Goal: Information Seeking & Learning: Learn about a topic

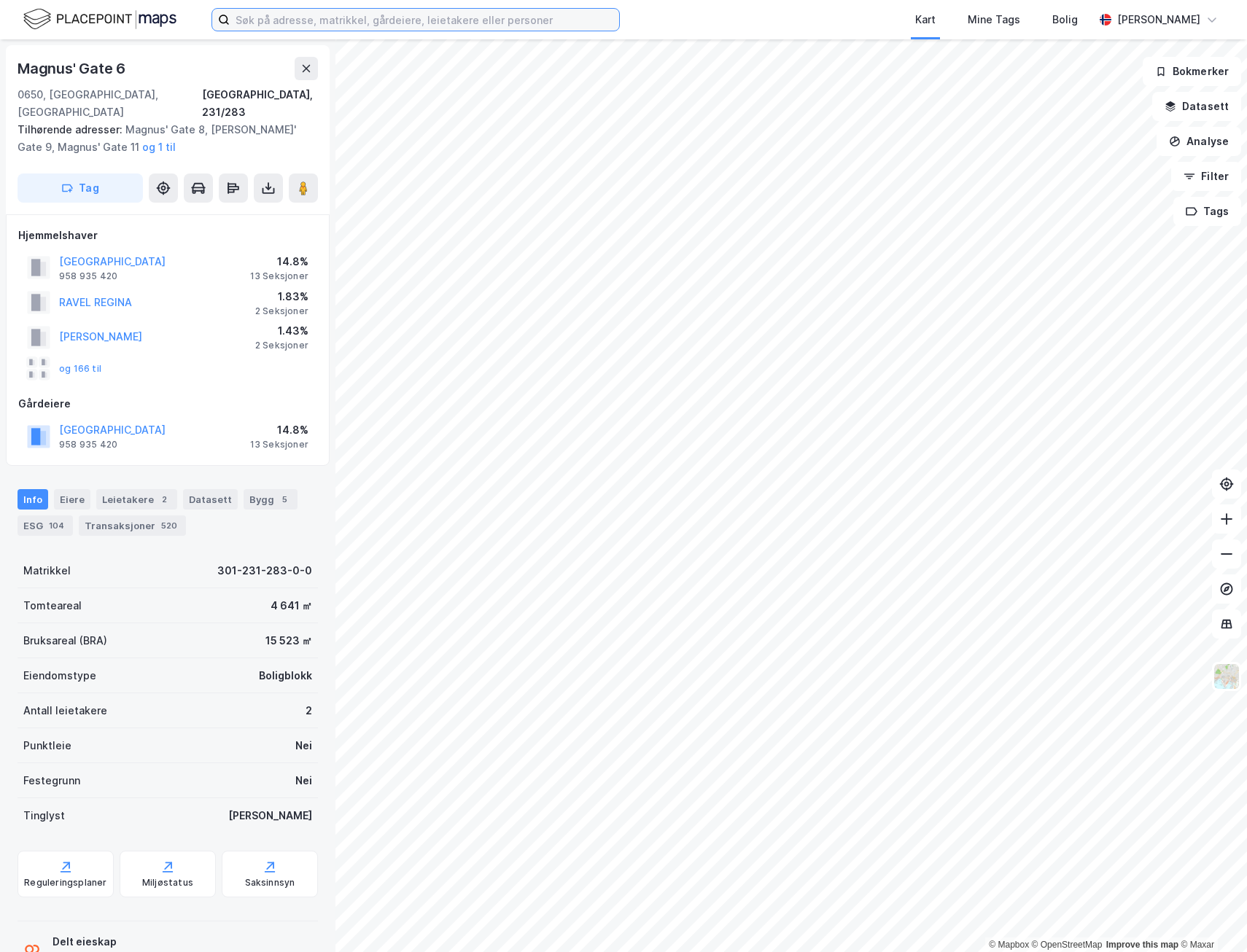
click at [359, 24] on input at bounding box center [424, 20] width 389 height 22
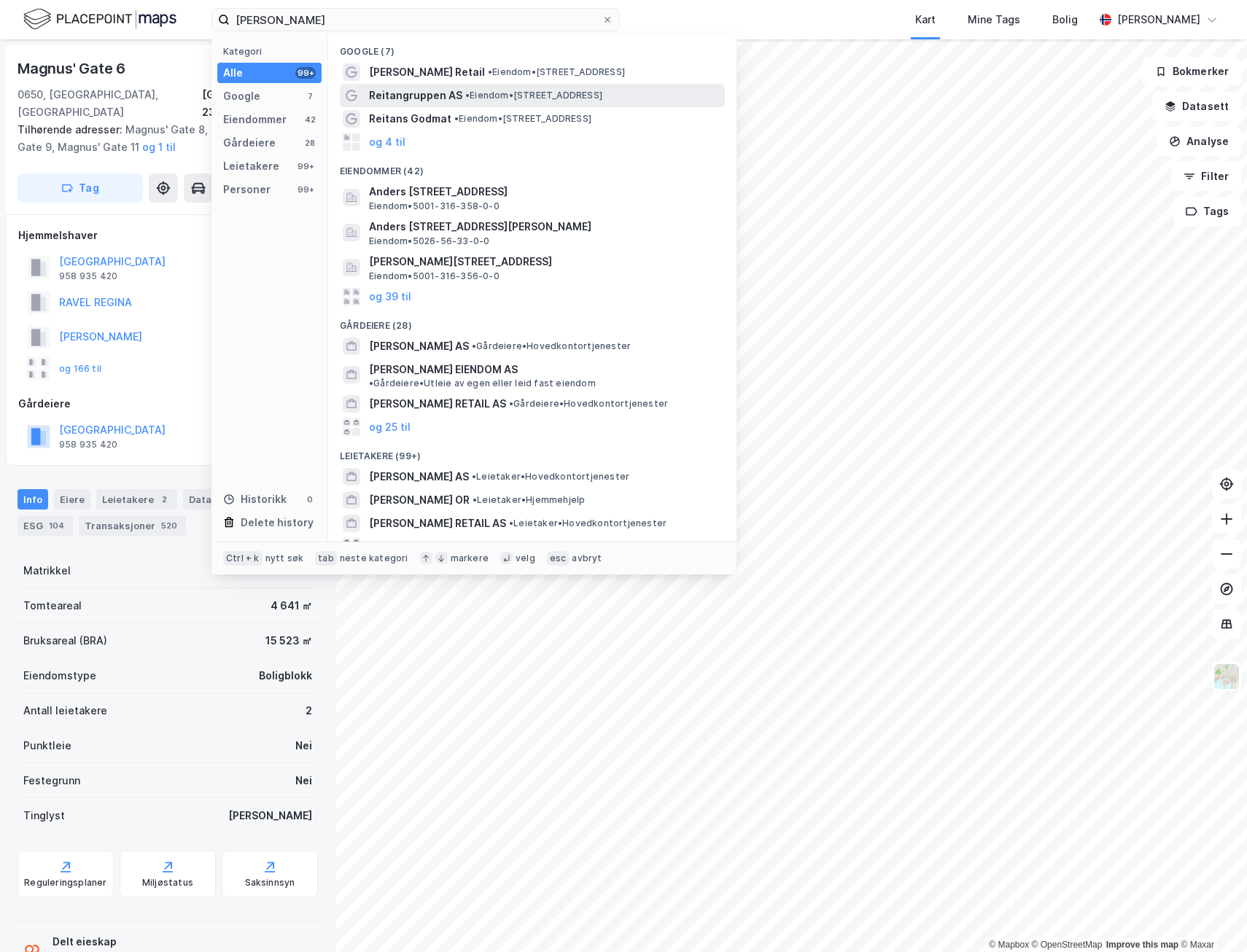
click at [440, 89] on span "Reitangruppen AS" at bounding box center [416, 95] width 94 height 17
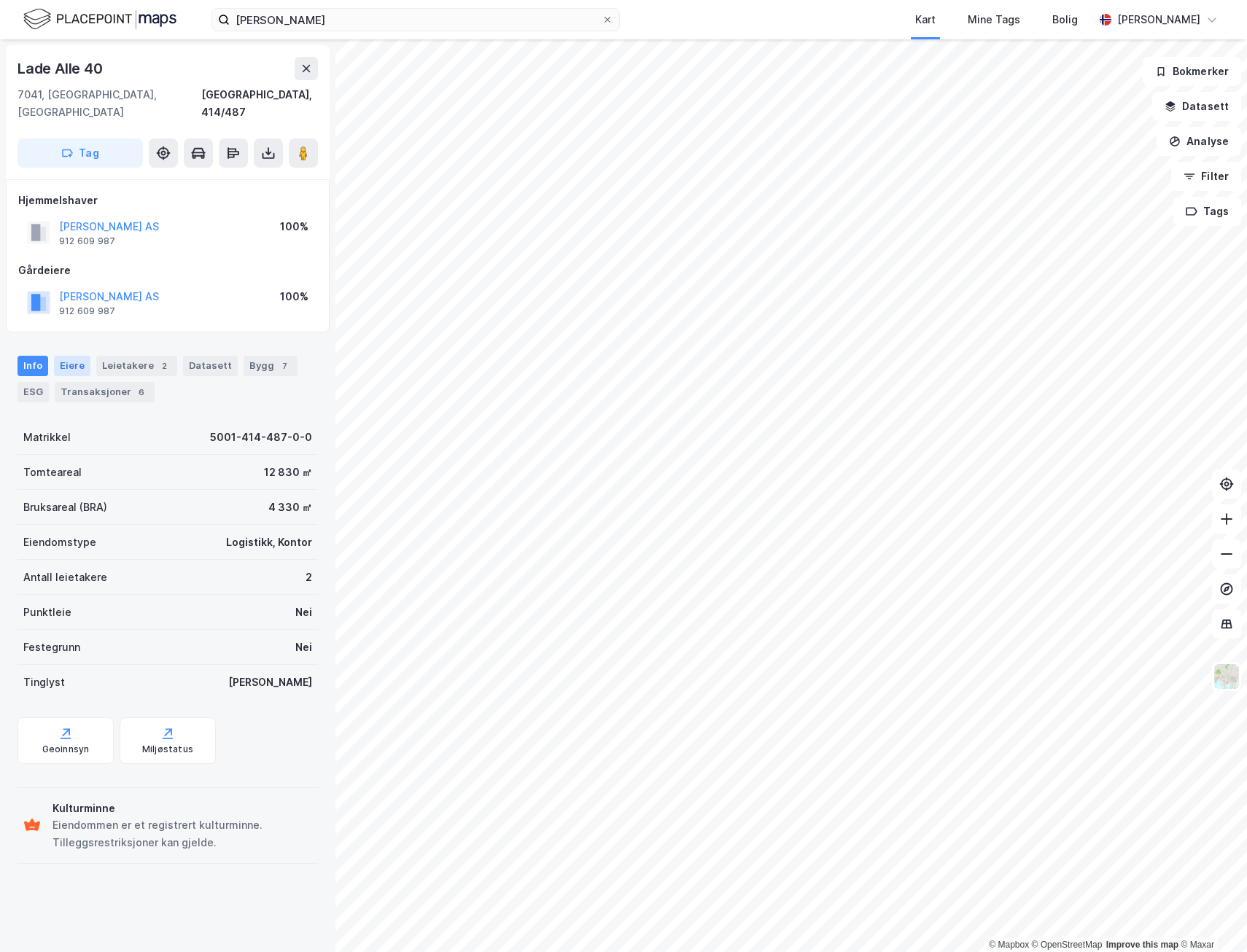
click at [79, 355] on div "Eiere" at bounding box center [73, 365] width 37 height 20
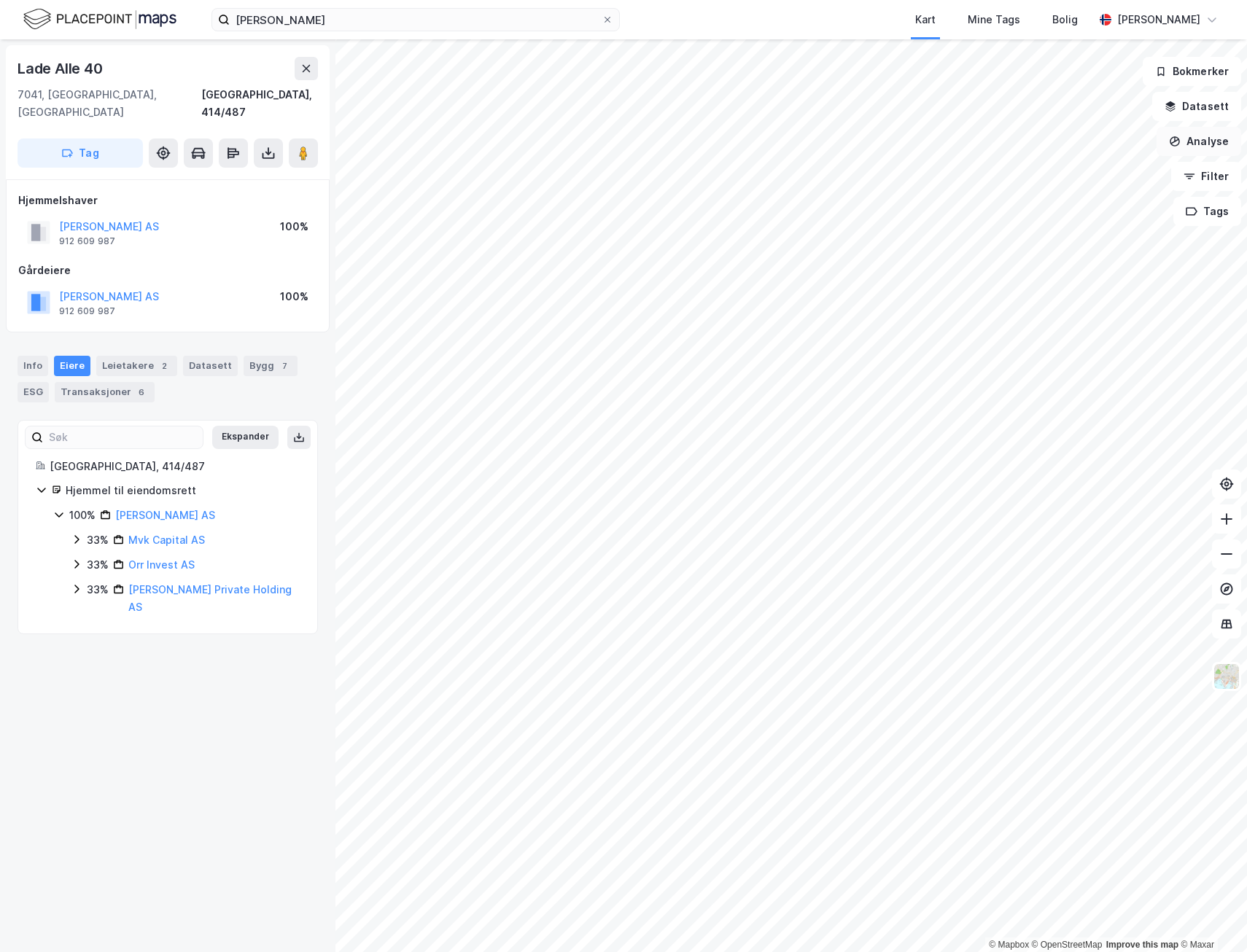
click at [1208, 151] on button "Analyse" at bounding box center [1198, 141] width 84 height 29
drag, startPoint x: 184, startPoint y: 633, endPoint x: 186, endPoint y: 624, distance: 9.2
click at [185, 628] on div "[STREET_ADDRESS], 414/487 Tag Hjemmelshaver [PERSON_NAME] AS 912 609 987 100% G…" at bounding box center [167, 496] width 335 height 913
click at [41, 355] on div "Info" at bounding box center [32, 365] width 30 height 20
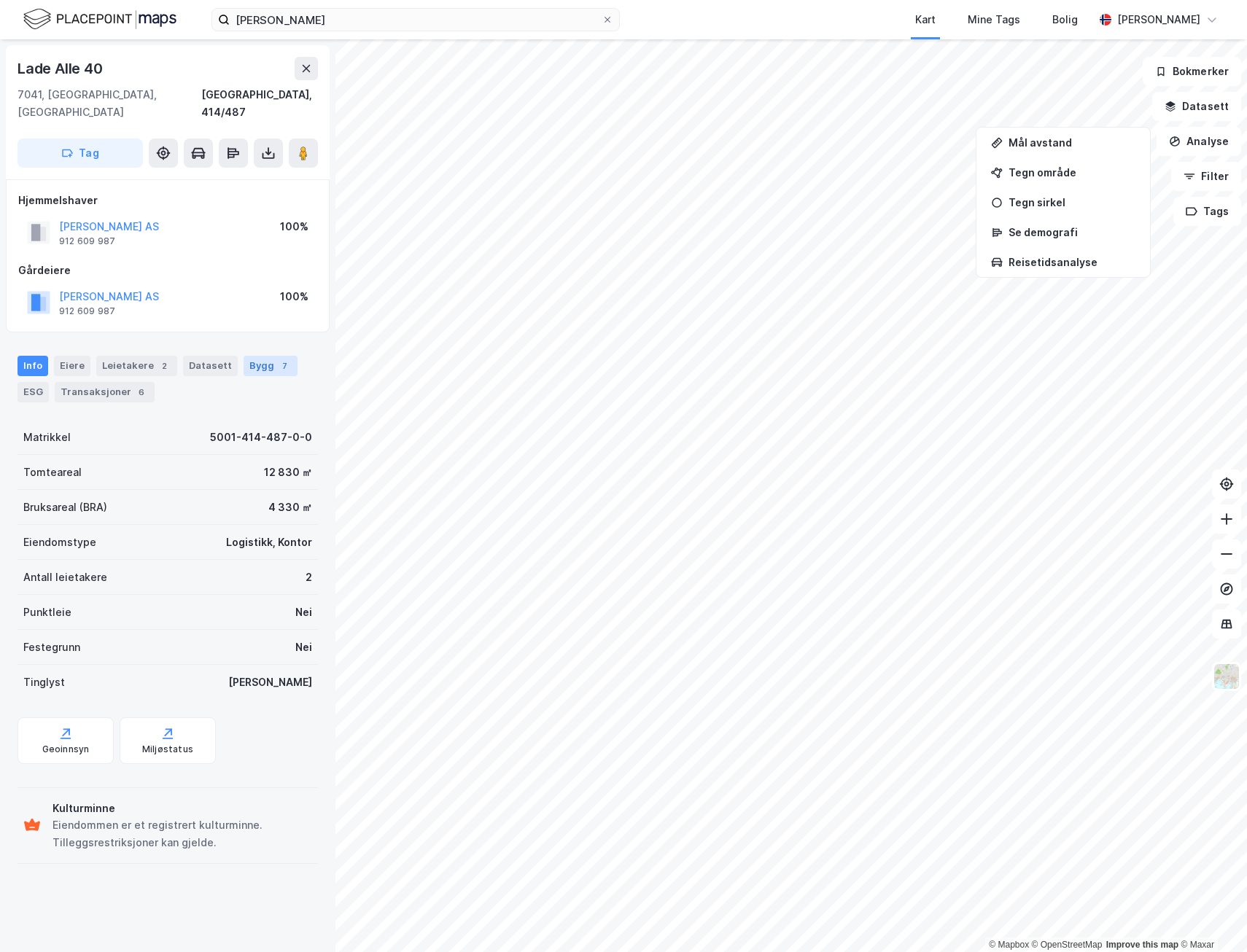
click at [277, 359] on div "7" at bounding box center [285, 366] width 15 height 15
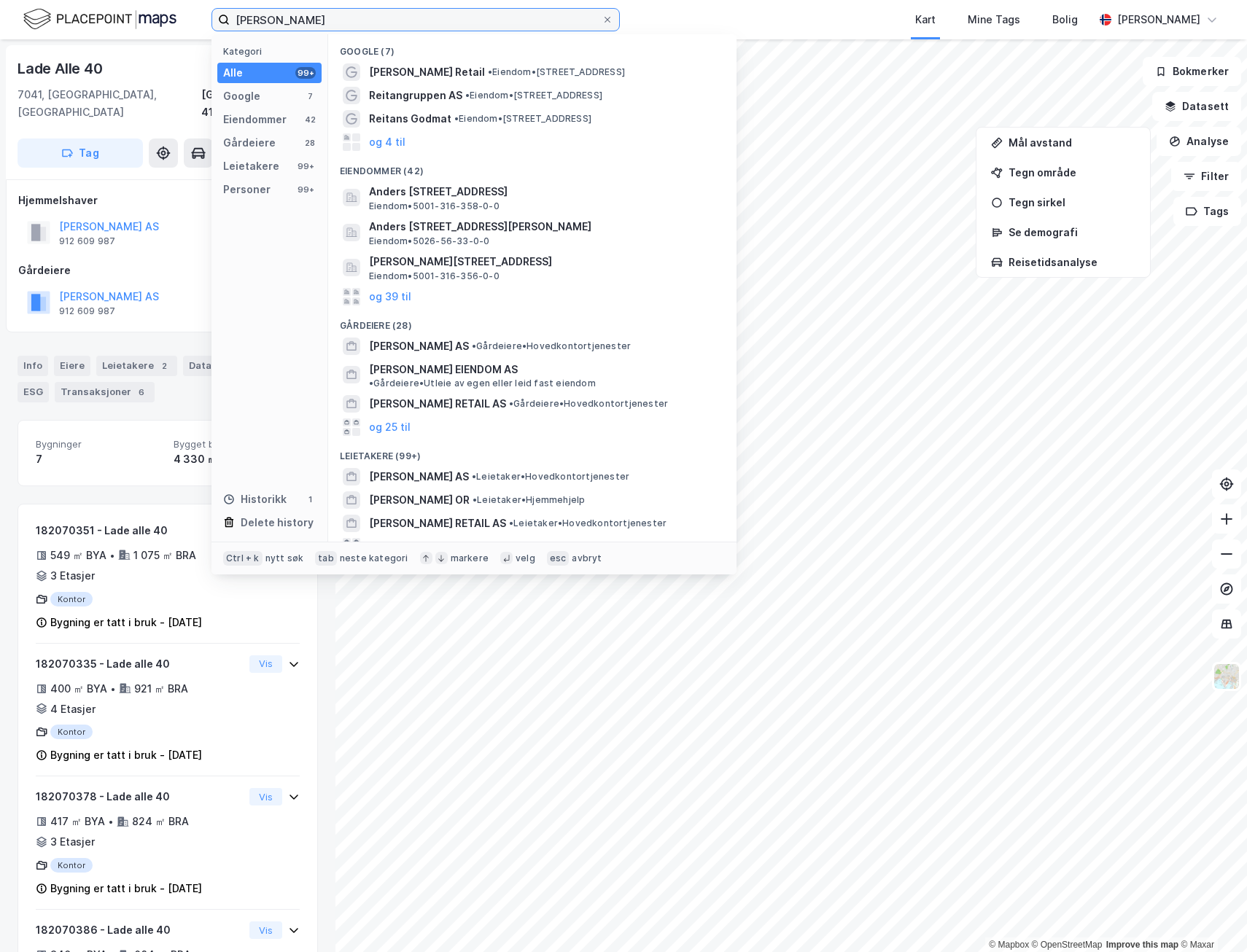
drag, startPoint x: 455, startPoint y: 16, endPoint x: 40, endPoint y: 5, distance: 415.1
click at [42, 6] on div "[PERSON_NAME] Kategori Alle 99+ Google 7 Eiendommer 42 Gårdeiere 28 Leietakere …" at bounding box center [624, 19] width 1247 height 39
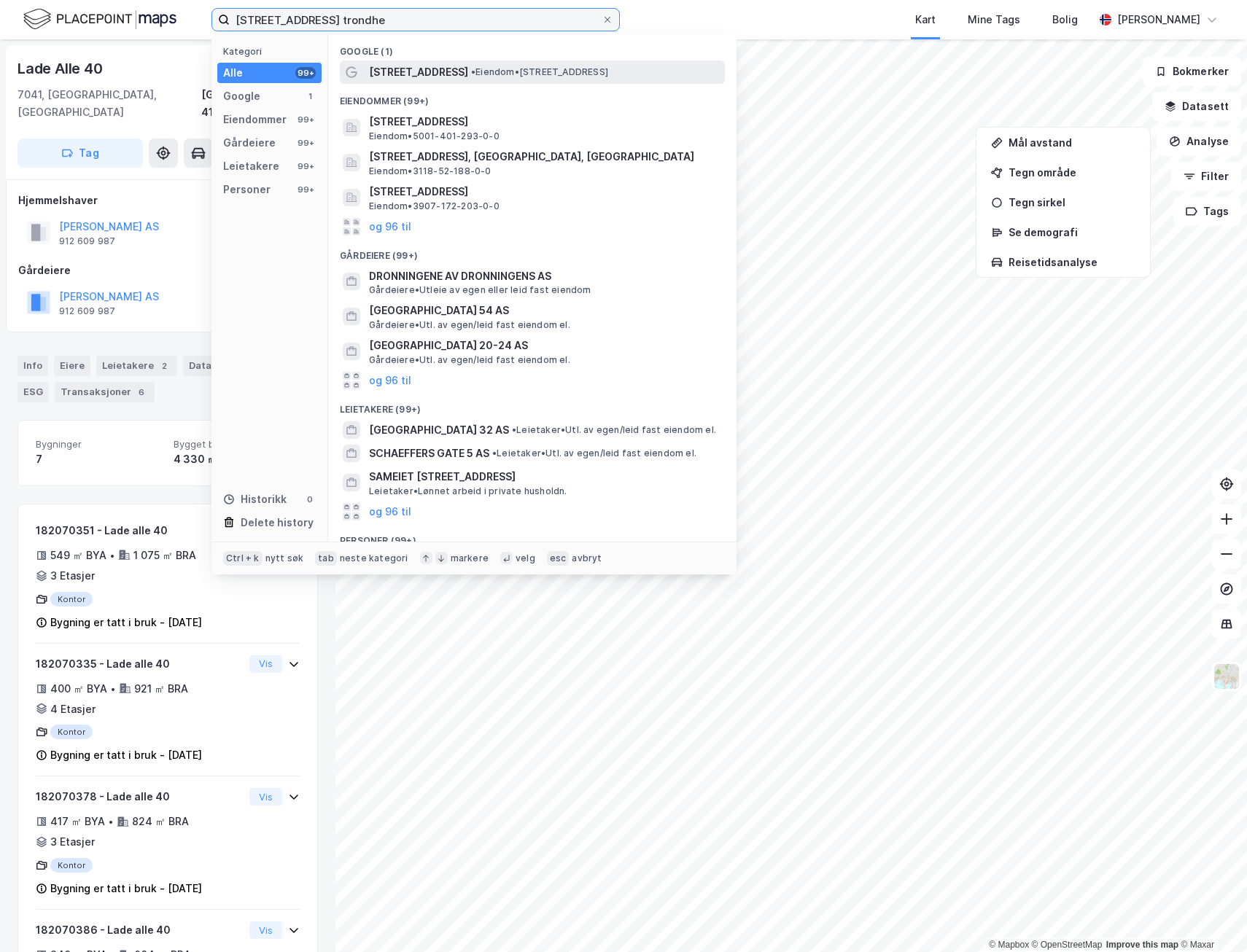
type input "[STREET_ADDRESS] trondhe"
click at [565, 69] on span "• Eiendom • [STREET_ADDRESS]" at bounding box center [539, 72] width 137 height 12
